Goal: Task Accomplishment & Management: Manage account settings

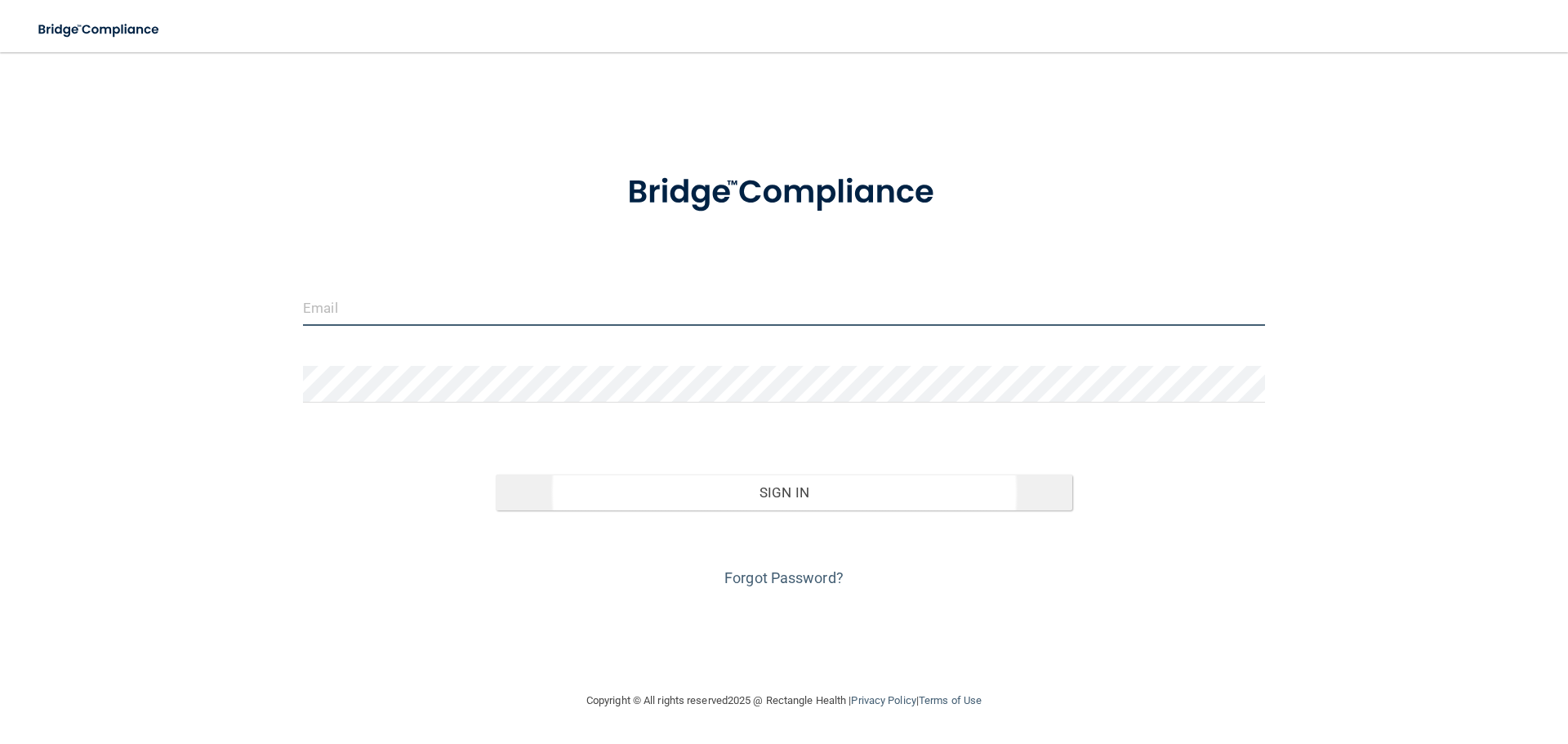
type input "[EMAIL_ADDRESS][DOMAIN_NAME]"
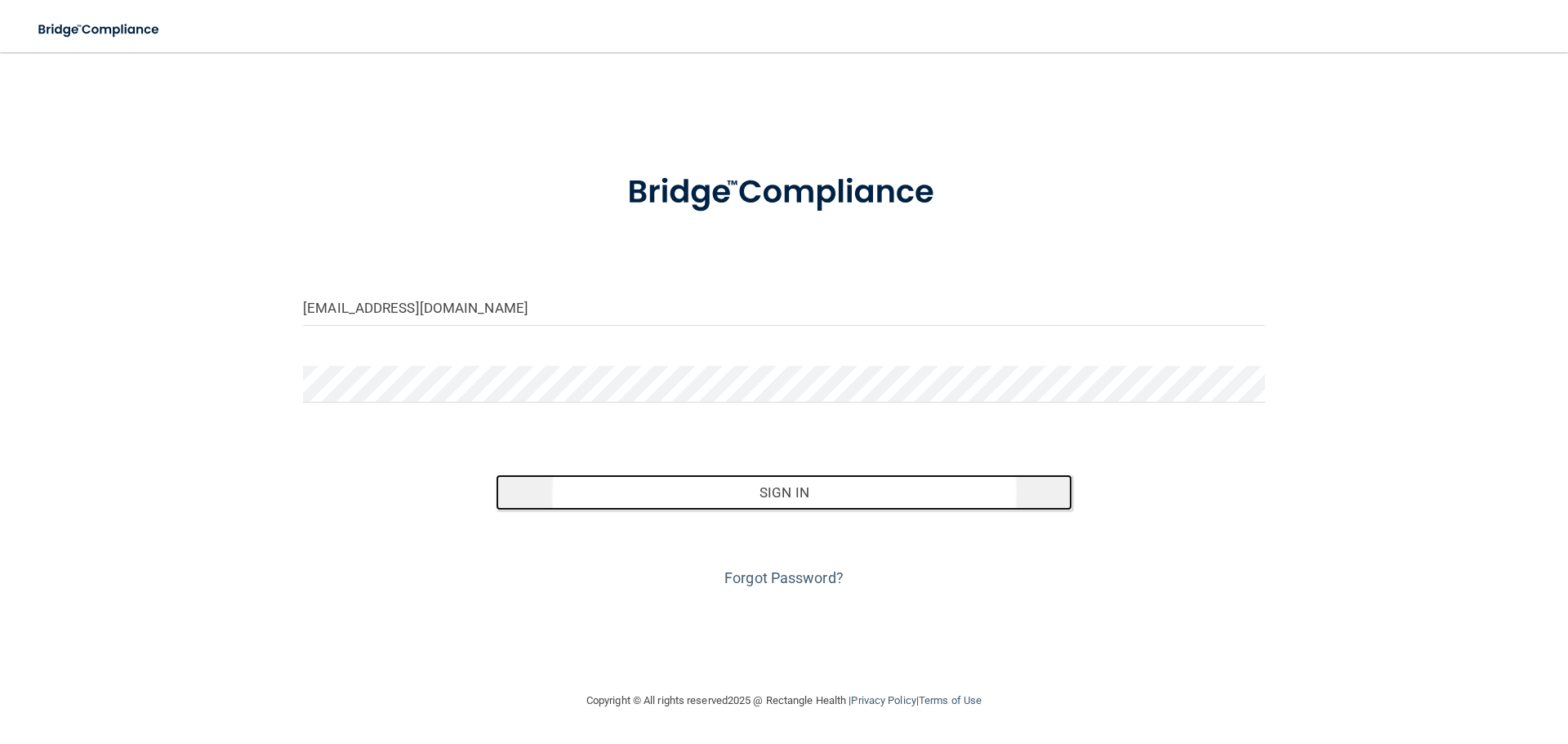
click at [769, 492] on button "Sign In" at bounding box center [784, 492] width 577 height 36
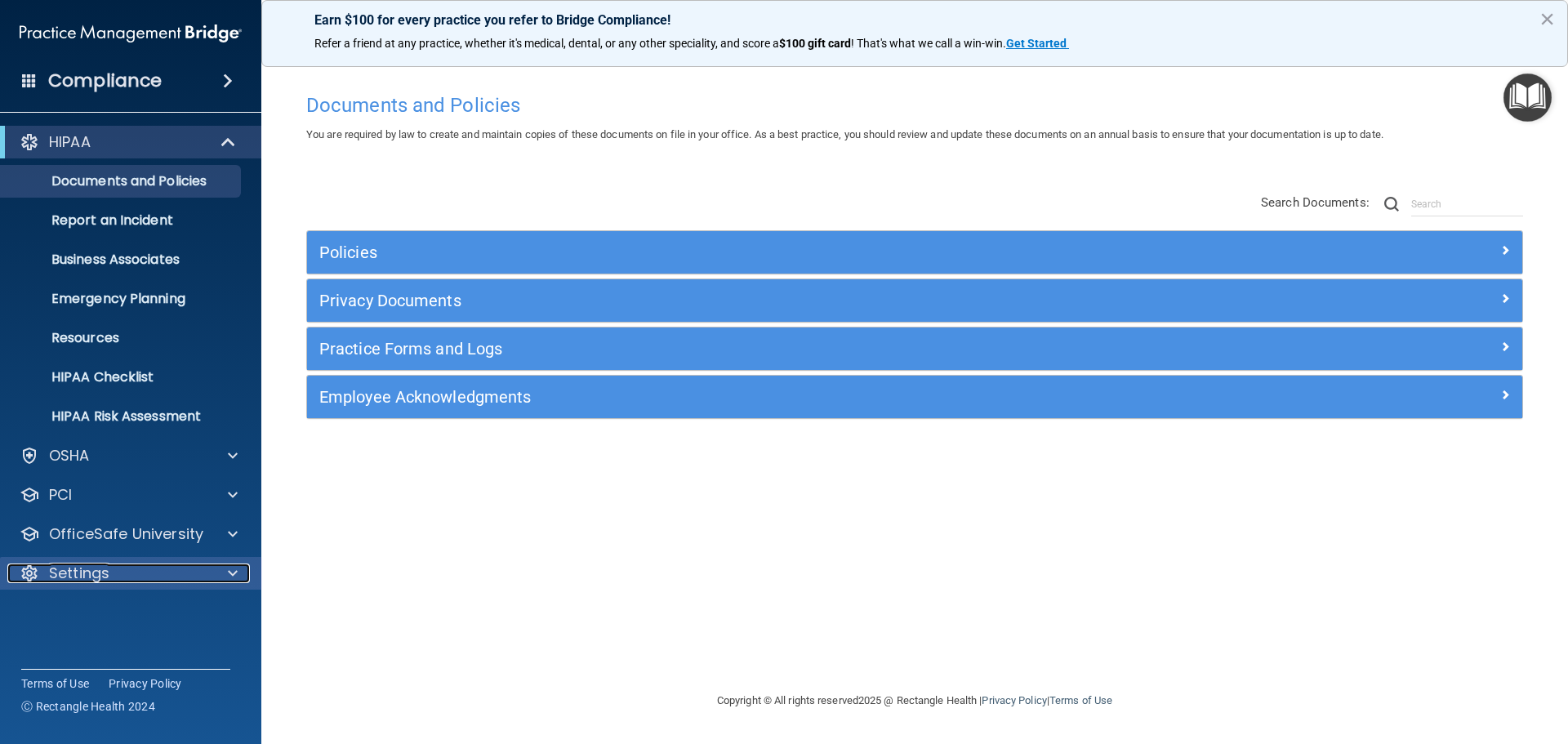
click at [226, 565] on div at bounding box center [230, 573] width 41 height 19
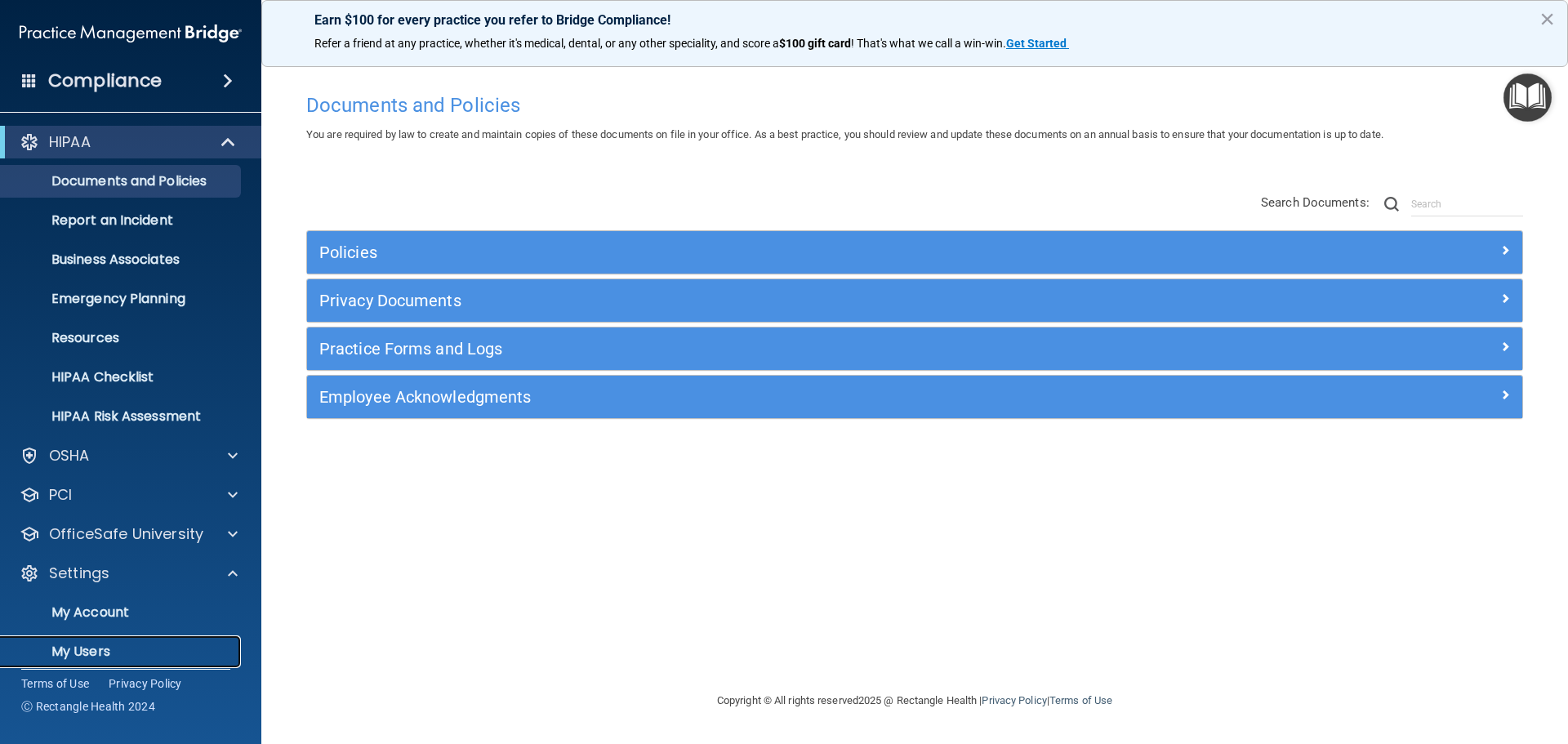
click at [110, 649] on p "My Users" at bounding box center [123, 652] width 223 height 16
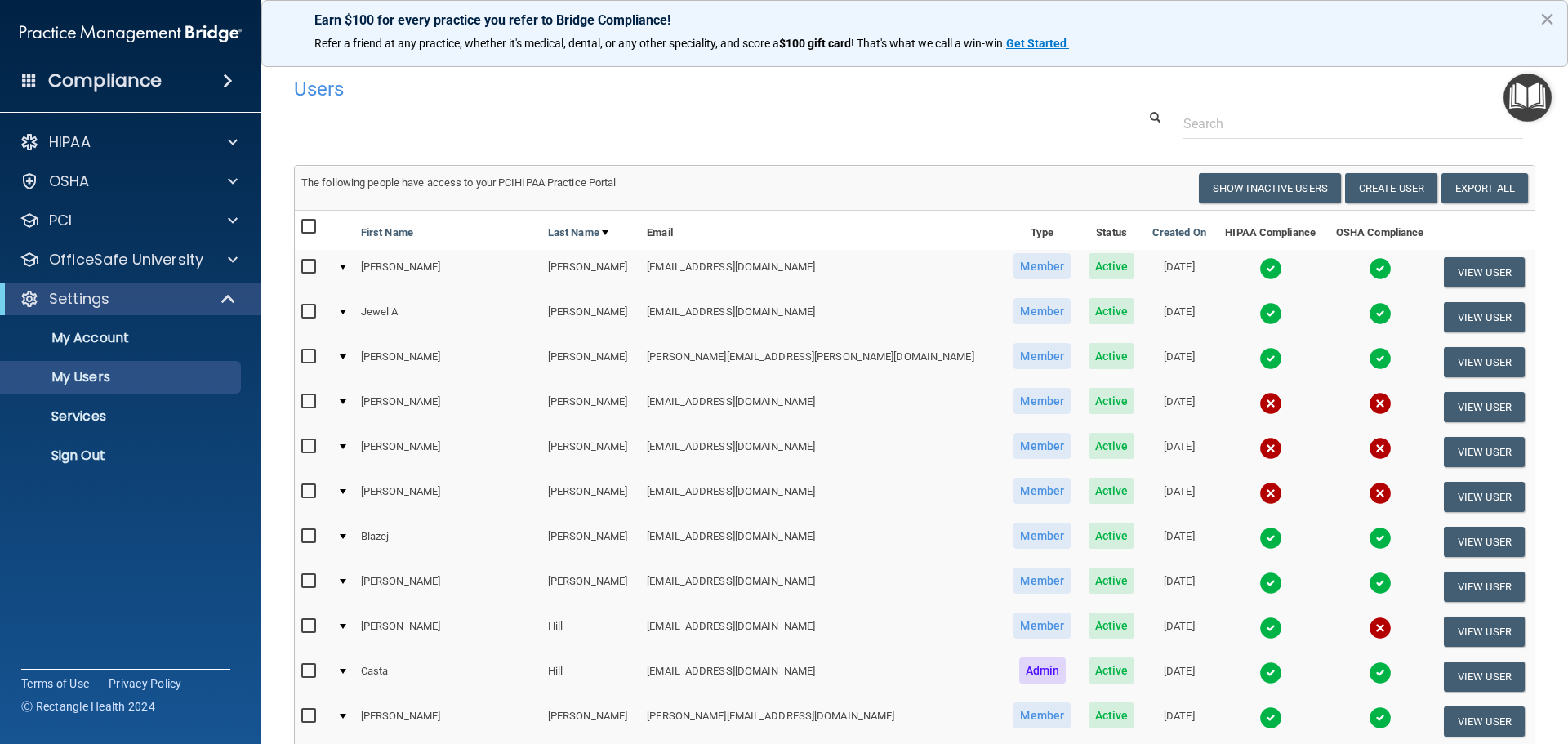
click at [306, 401] on input "checkbox" at bounding box center [310, 402] width 19 height 13
checkbox input "true"
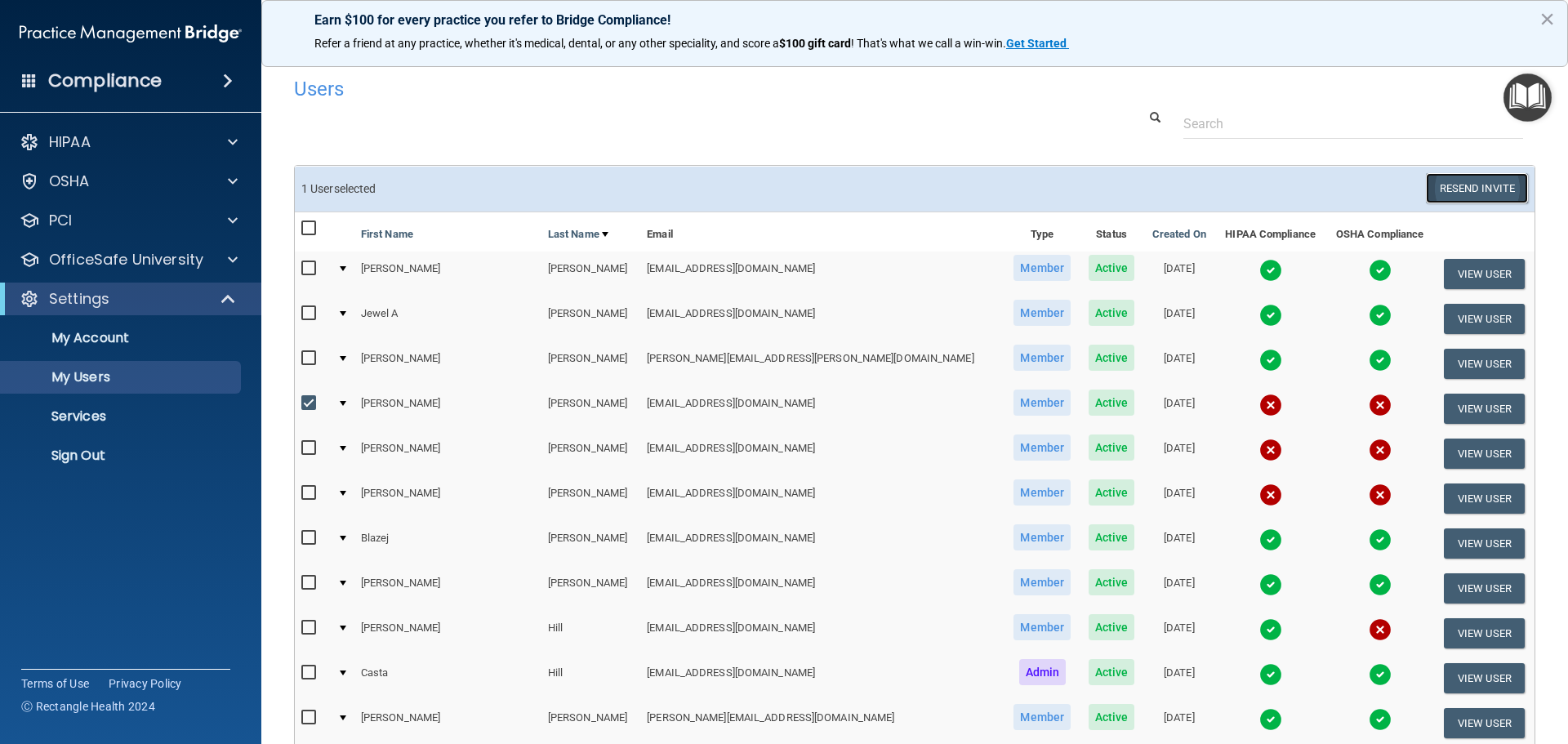
click at [1490, 189] on button "Resend Invite" at bounding box center [1477, 188] width 102 height 30
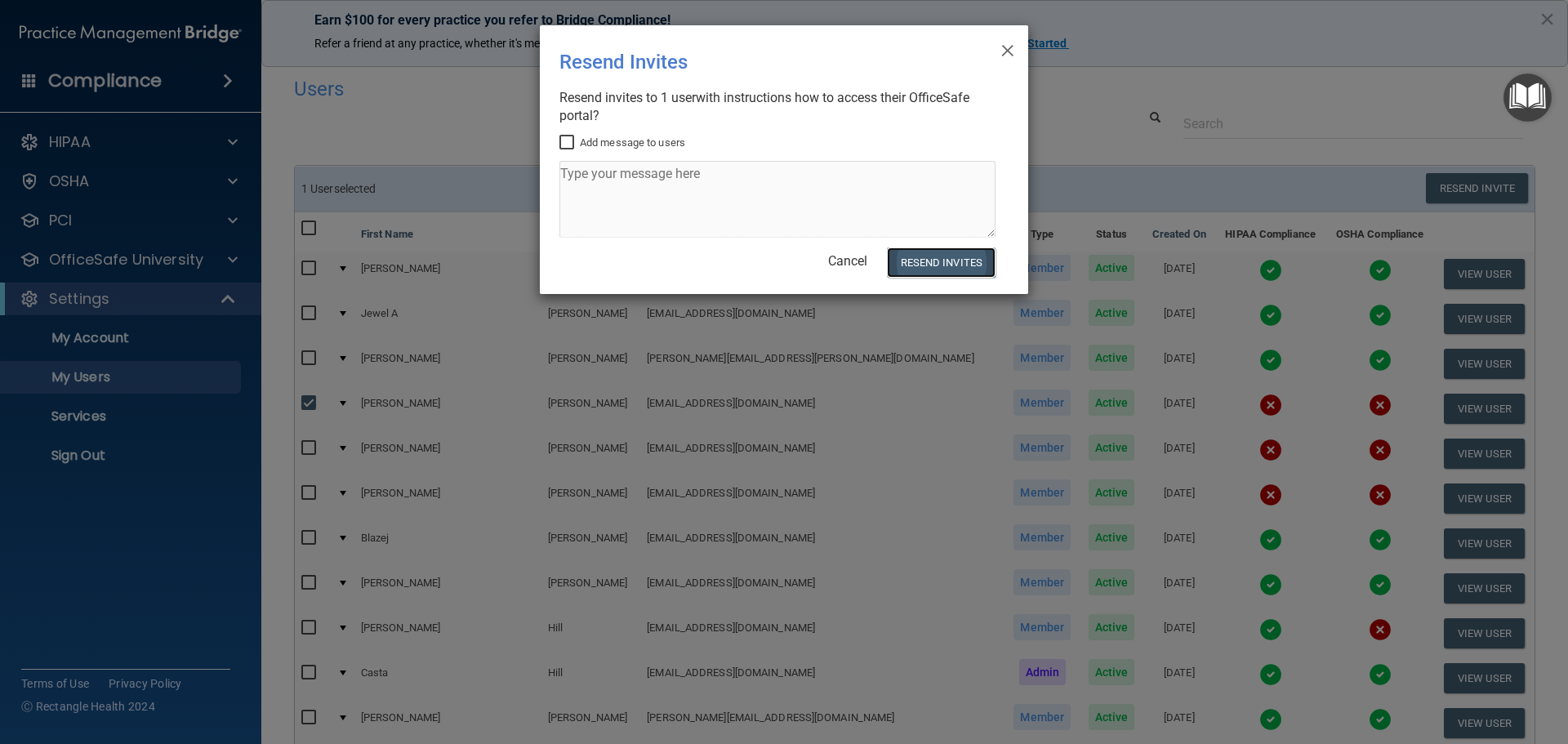
click at [954, 266] on button "Resend Invites" at bounding box center [941, 263] width 109 height 30
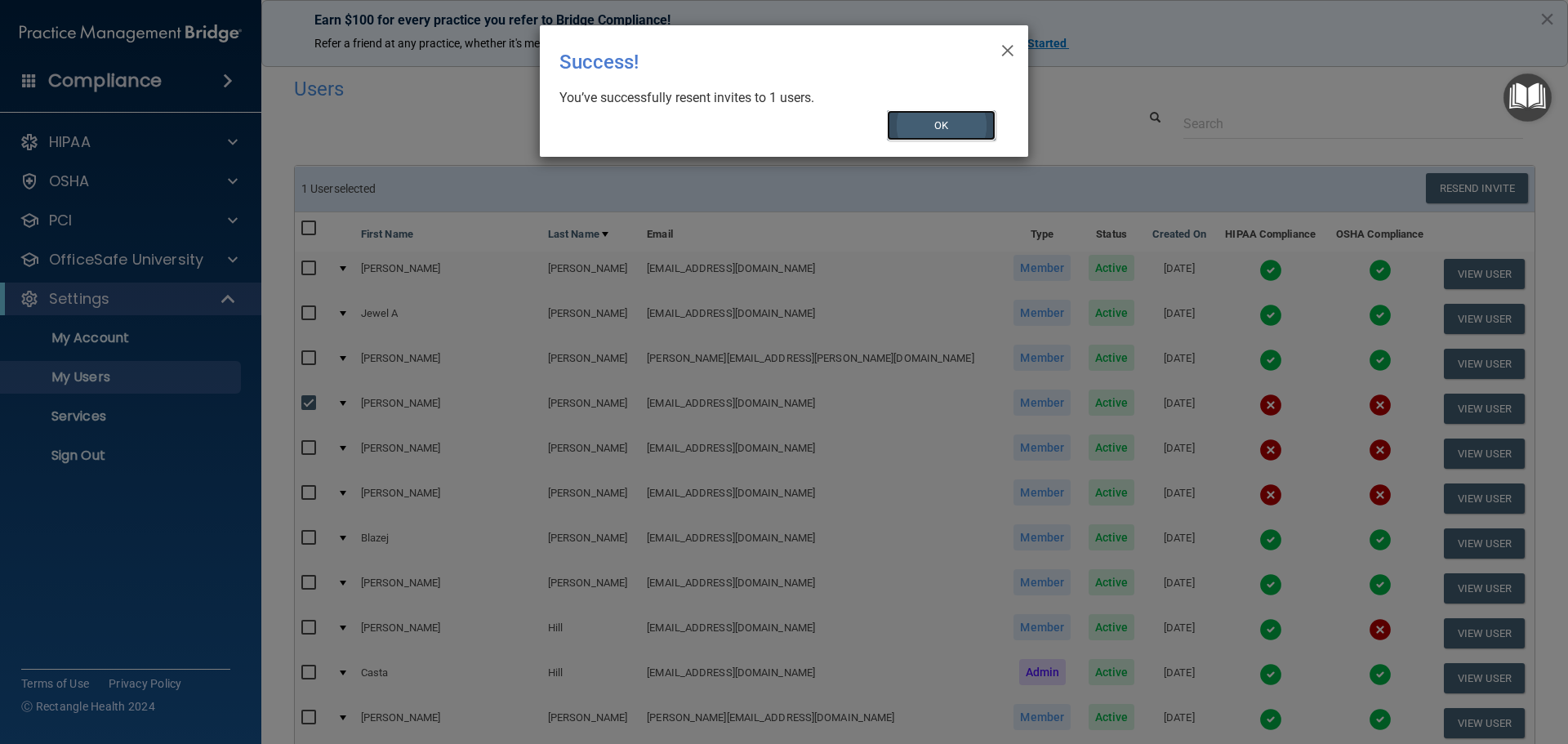
click at [949, 131] on button "OK" at bounding box center [942, 125] width 110 height 30
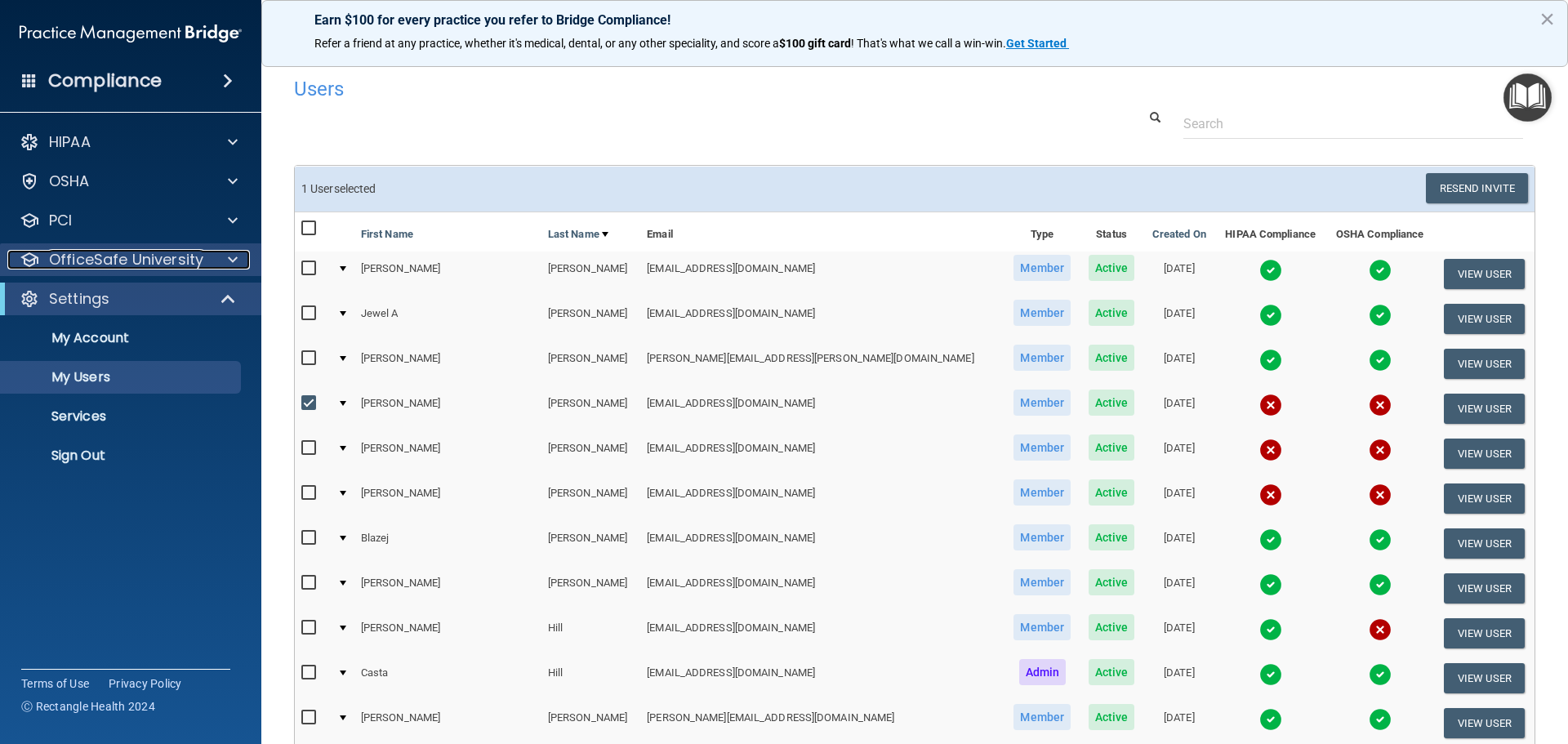
click at [220, 262] on div at bounding box center [230, 259] width 41 height 19
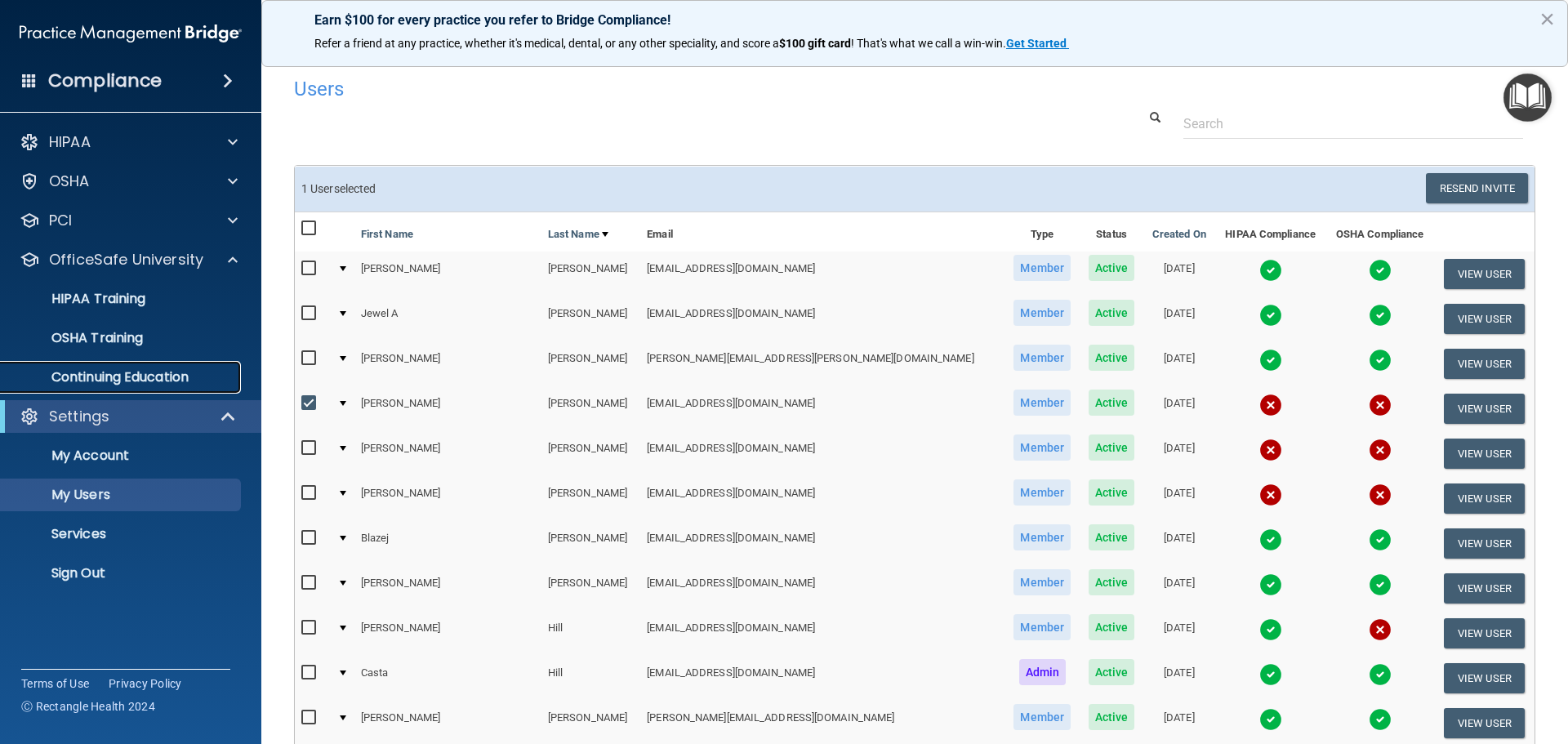
click at [179, 382] on p "Continuing Education" at bounding box center [123, 378] width 223 height 16
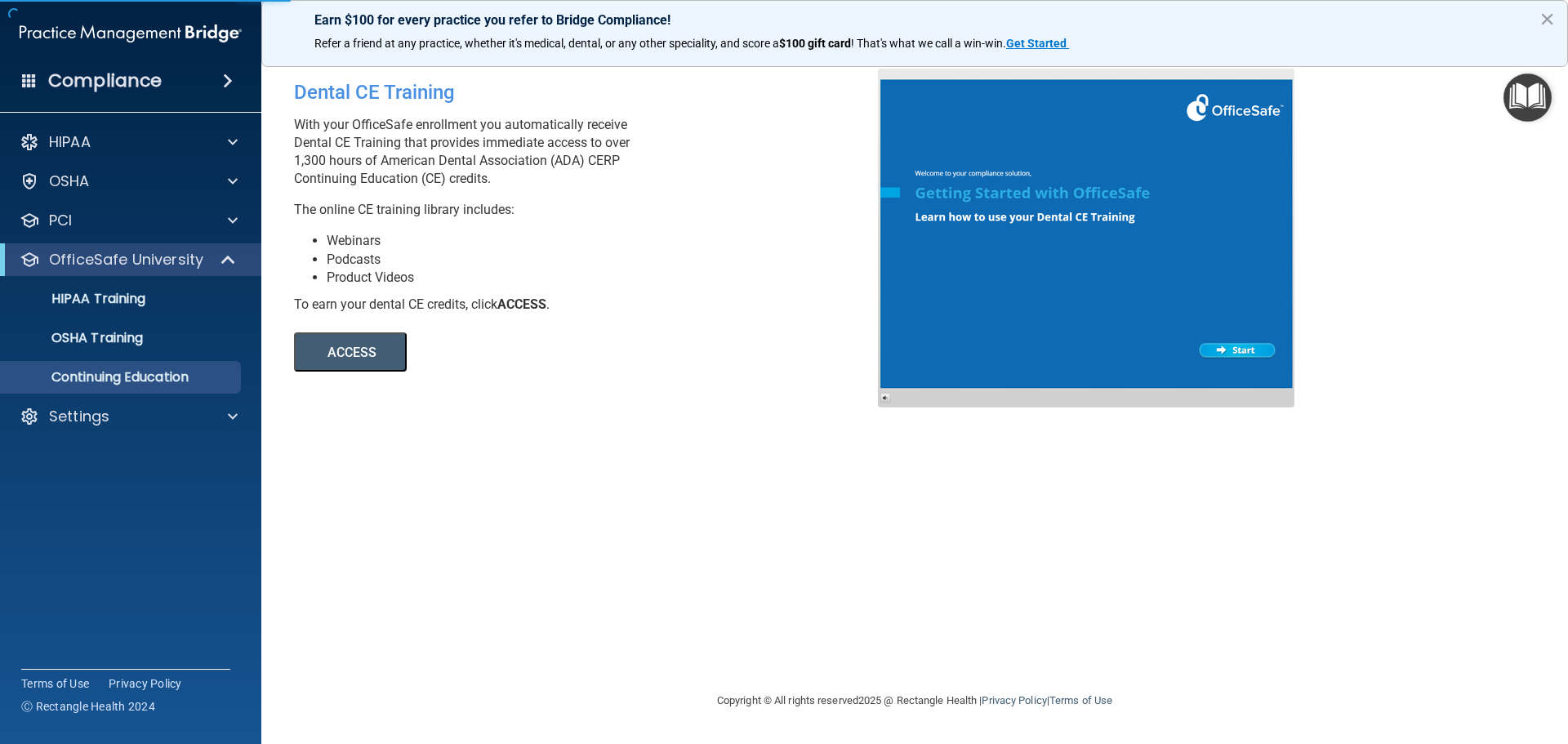
click at [365, 354] on button "ACCESS" at bounding box center [349, 351] width 113 height 39
